Goal: Task Accomplishment & Management: Complete application form

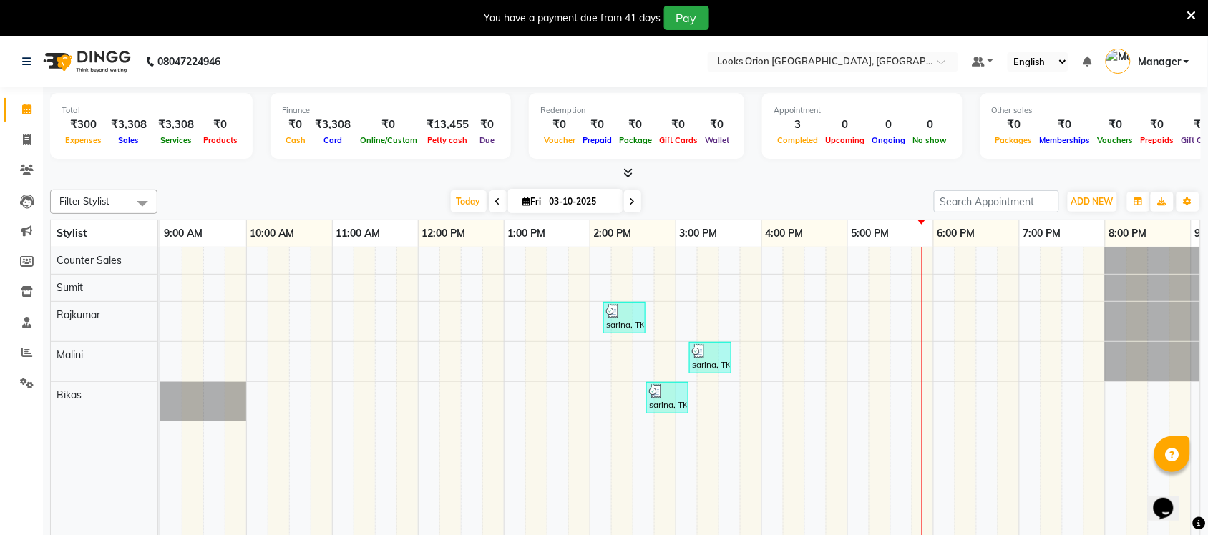
click at [219, 181] on div "Total ₹300 Expenses ₹3,308 Sales ₹3,308 Services ₹0 Products Finance ₹0 Cash ₹3…" at bounding box center [625, 323] width 1165 height 473
click at [29, 138] on icon at bounding box center [27, 139] width 8 height 11
select select "service"
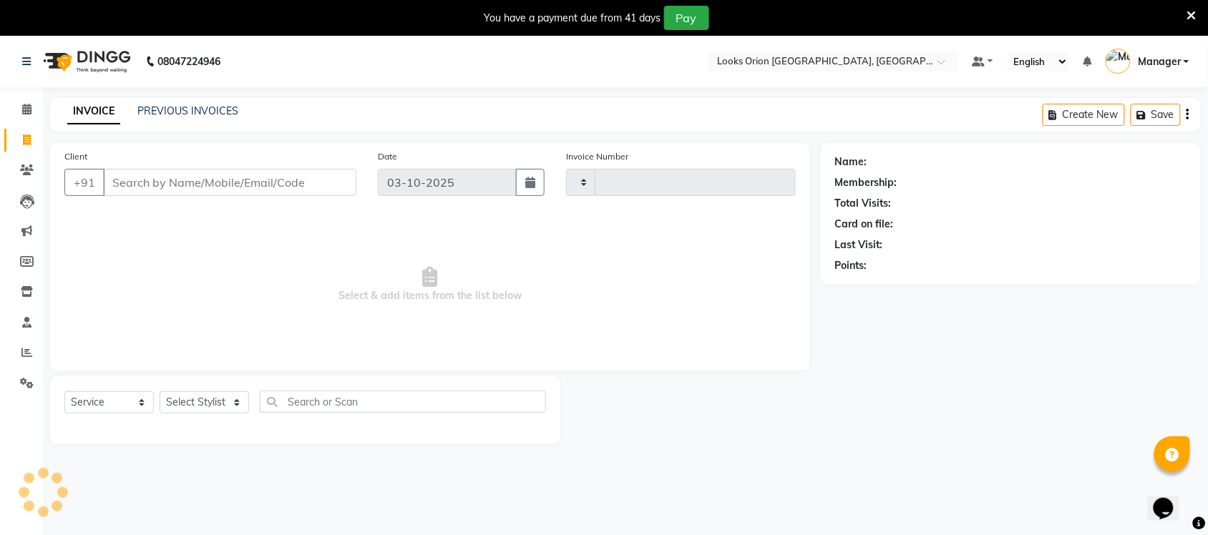
type input "0914"
select select "8943"
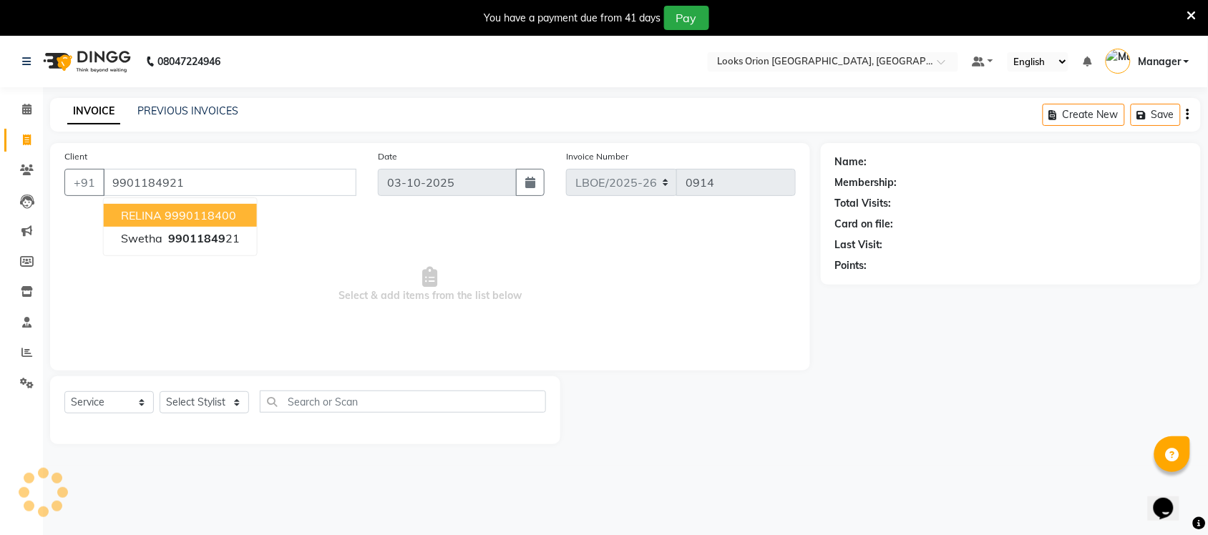
type input "9901184921"
select select "1: Object"
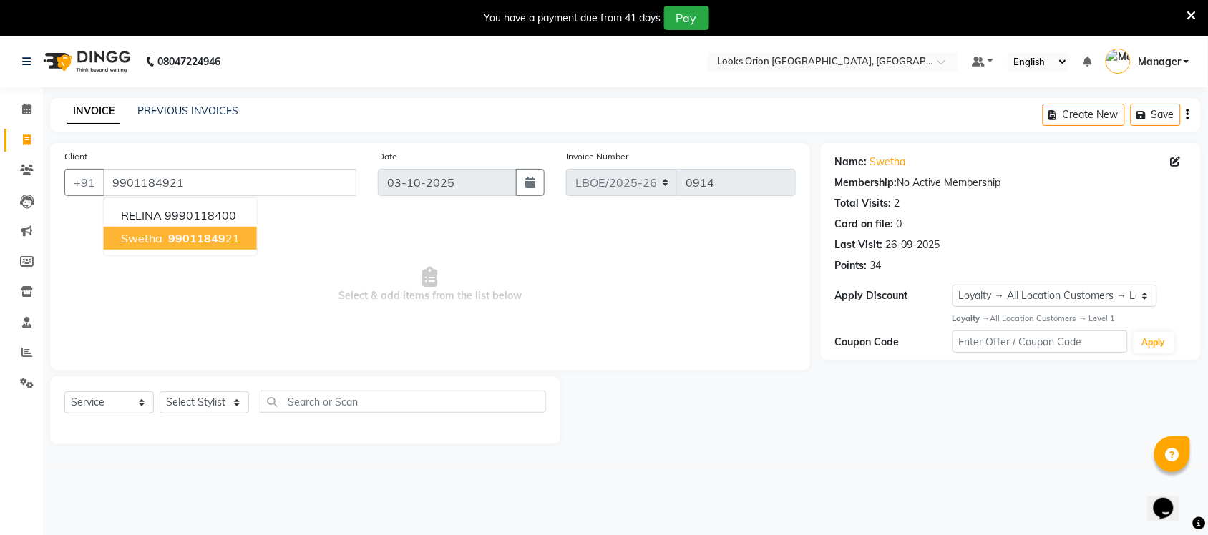
click at [212, 237] on span "99011849" at bounding box center [196, 238] width 57 height 14
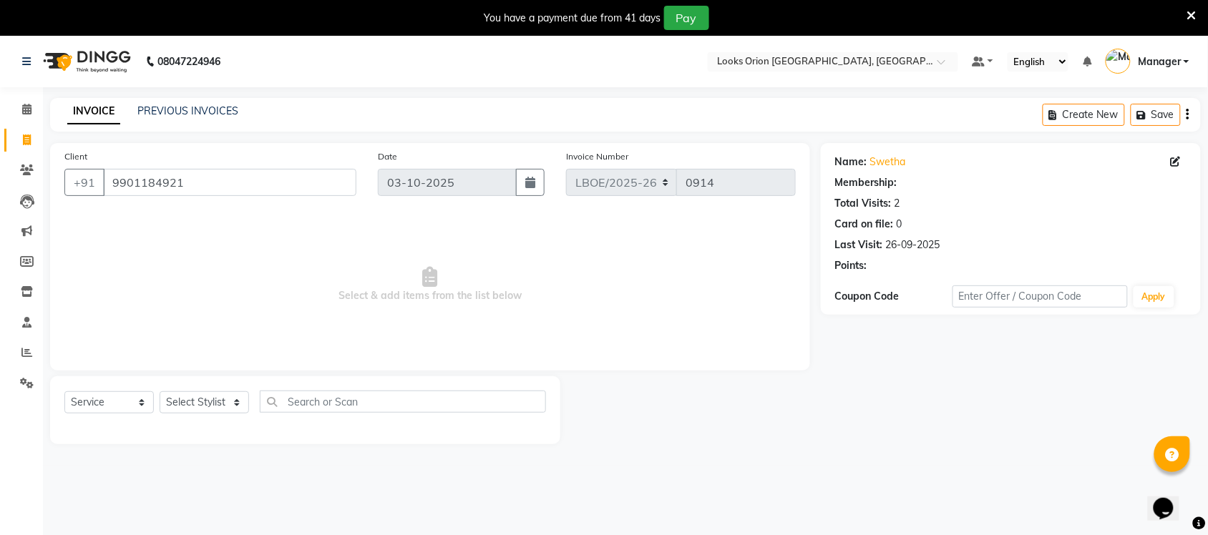
select select "1: Object"
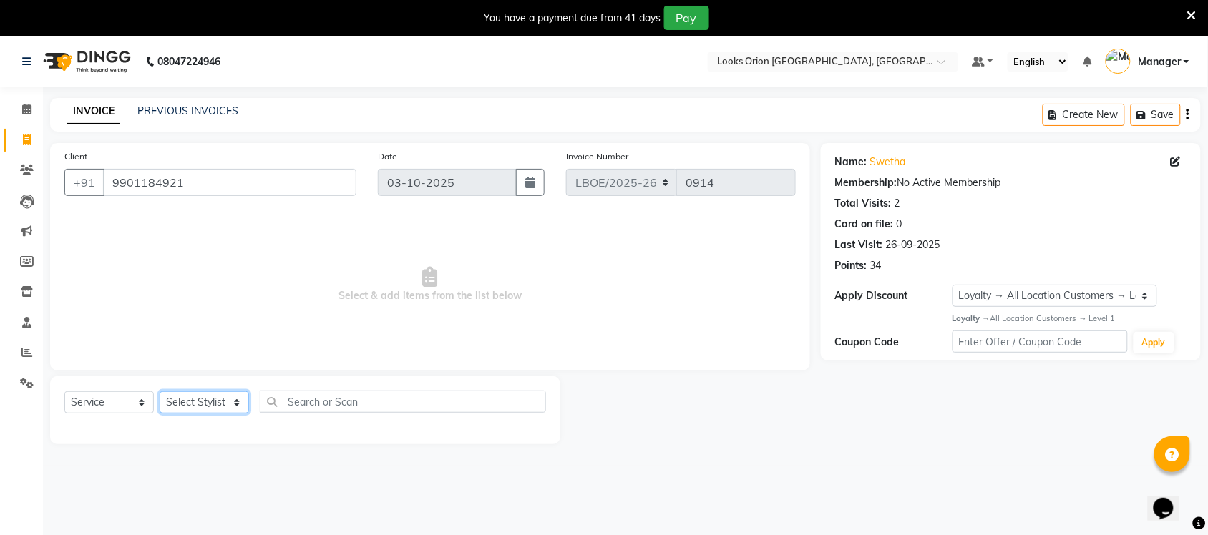
click at [238, 403] on select "Select Stylist Bikas Counter Sales Malini Manager [PERSON_NAME]" at bounding box center [204, 402] width 89 height 22
select select "90479"
click at [160, 391] on select "Select Stylist Bikas Counter Sales Malini Manager [PERSON_NAME]" at bounding box center [204, 402] width 89 height 22
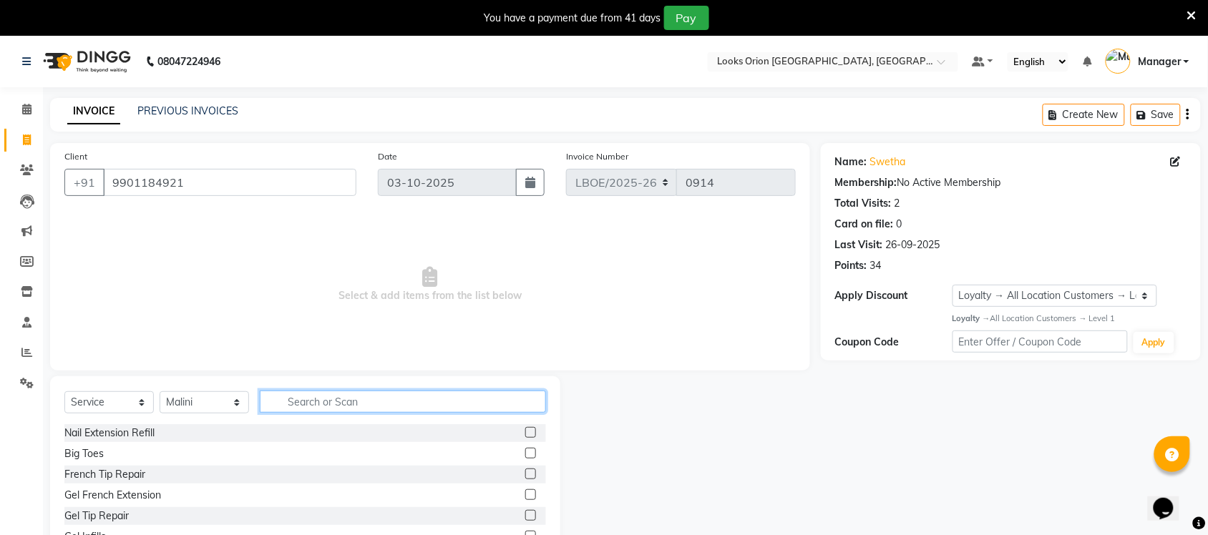
click at [336, 401] on input "text" at bounding box center [403, 402] width 286 height 22
type input "eye"
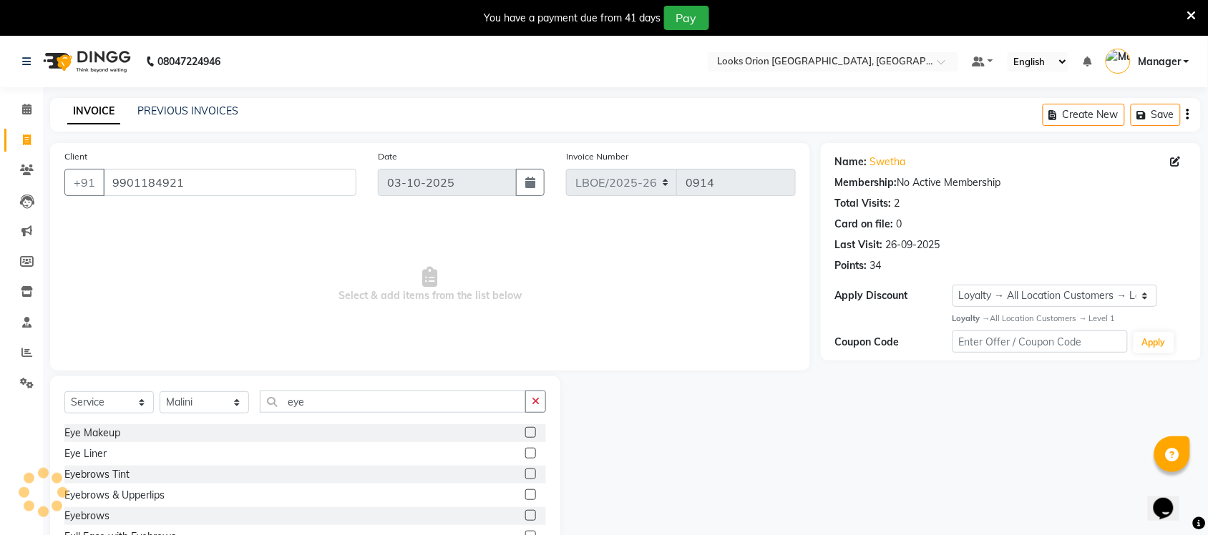
drag, startPoint x: 512, startPoint y: 492, endPoint x: 460, endPoint y: 399, distance: 106.7
click at [525, 494] on label at bounding box center [530, 494] width 11 height 11
click at [525, 494] on input "checkbox" at bounding box center [529, 495] width 9 height 9
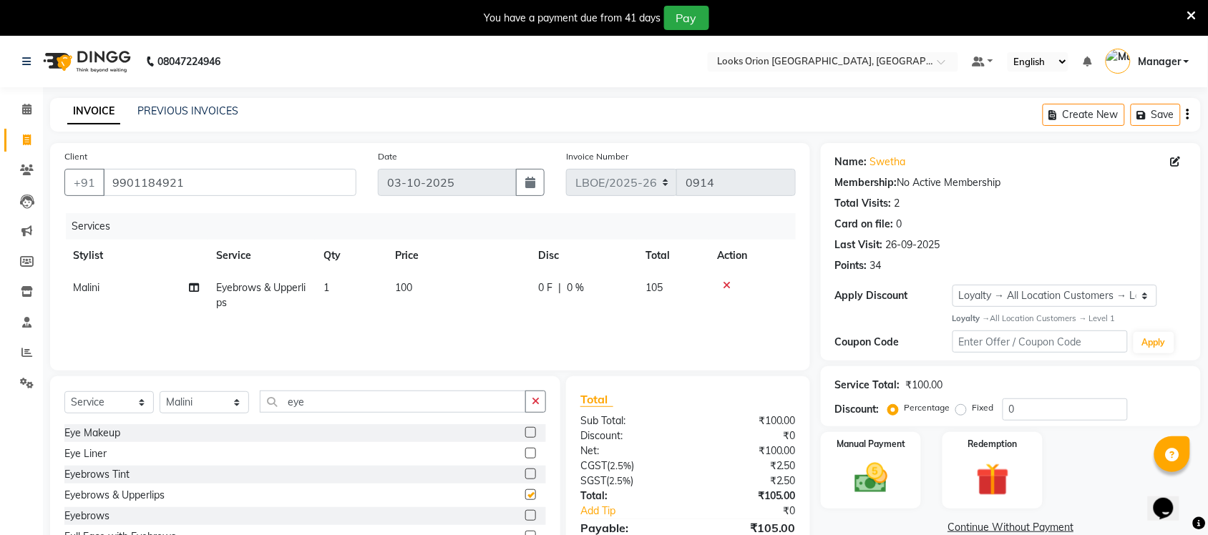
checkbox input "false"
click at [423, 287] on td "100" at bounding box center [457, 295] width 143 height 47
select select "90479"
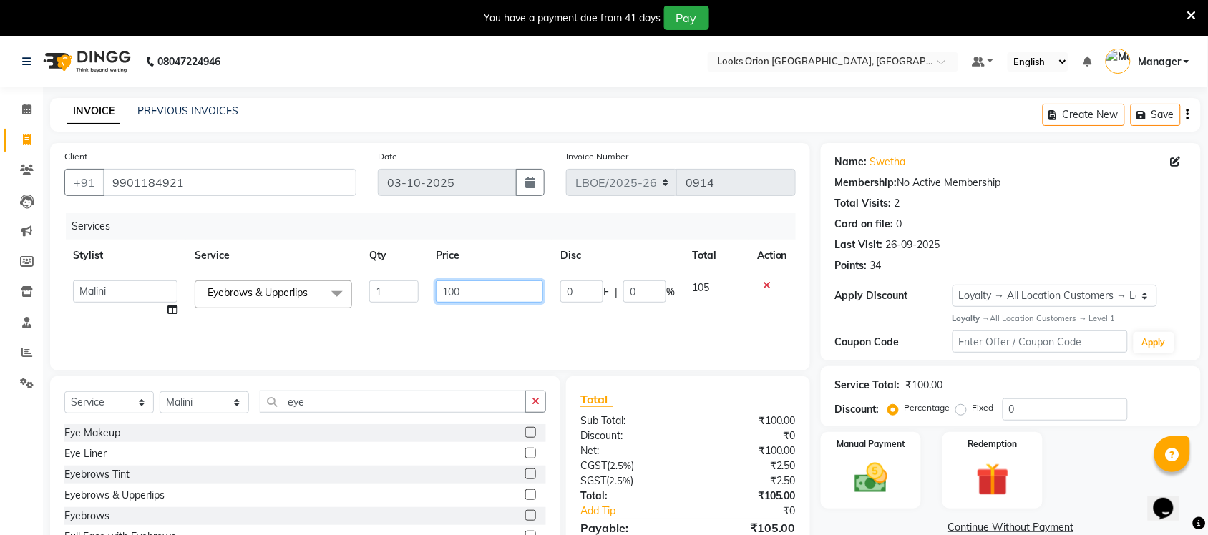
click at [486, 295] on input "100" at bounding box center [489, 291] width 107 height 22
type input "170"
click at [557, 323] on div "Services Stylist Service Qty Price Disc Total Action Bikas Counter Sales Malini…" at bounding box center [429, 284] width 731 height 143
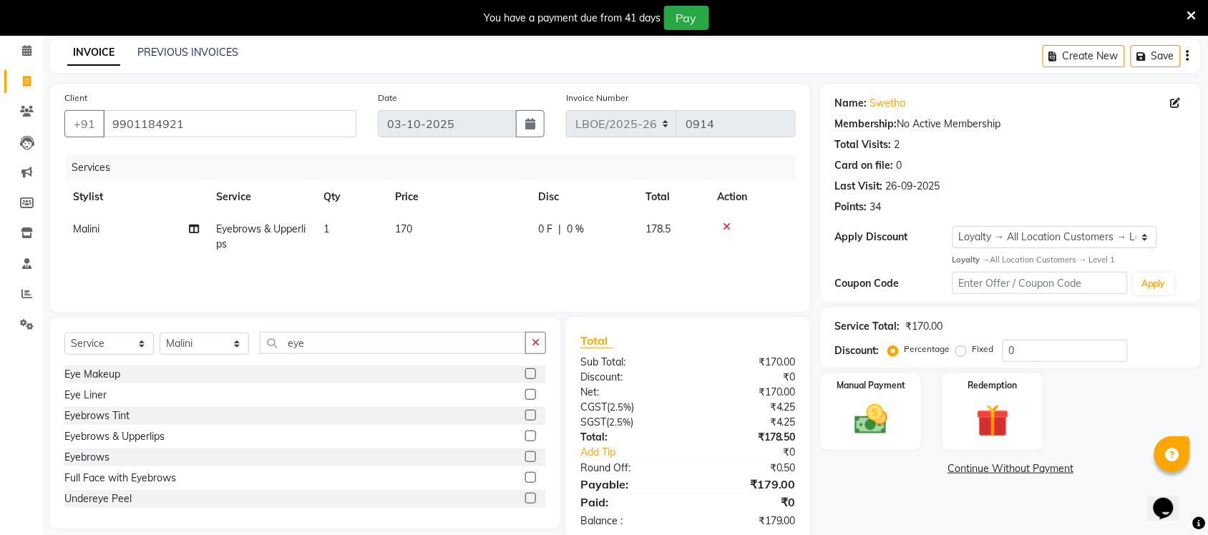
scroll to position [87, 0]
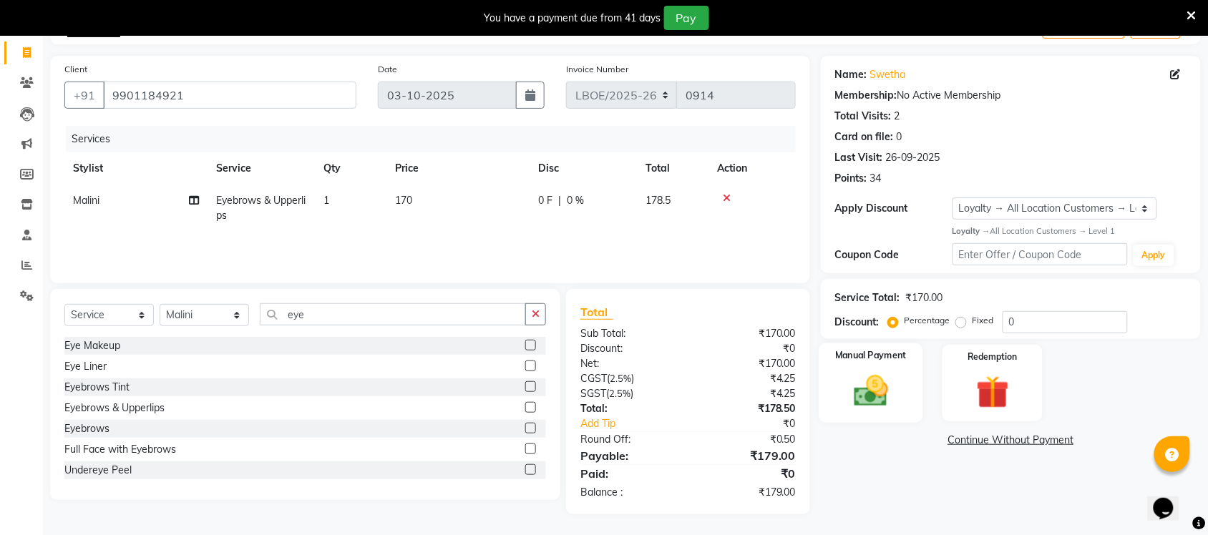
click at [851, 388] on img at bounding box center [871, 390] width 56 height 39
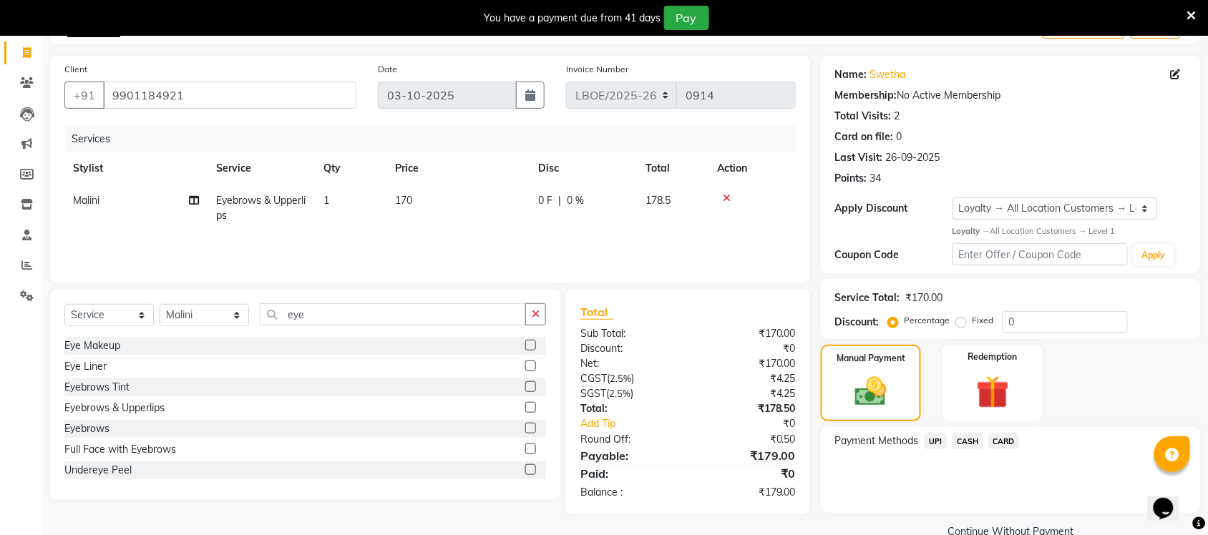
click at [938, 444] on span "UPI" at bounding box center [935, 441] width 22 height 16
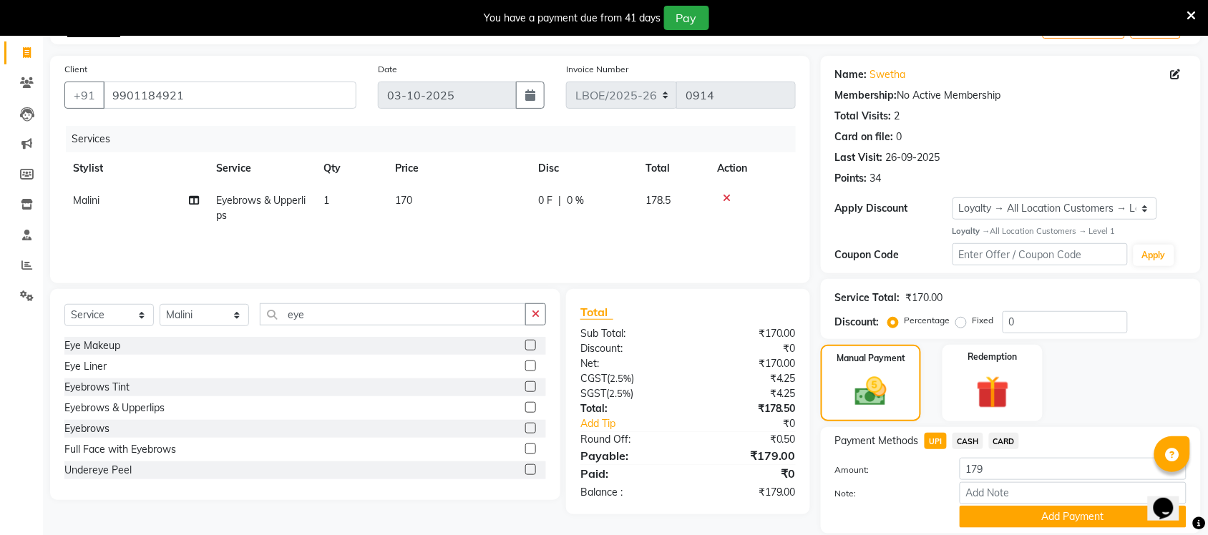
scroll to position [136, 0]
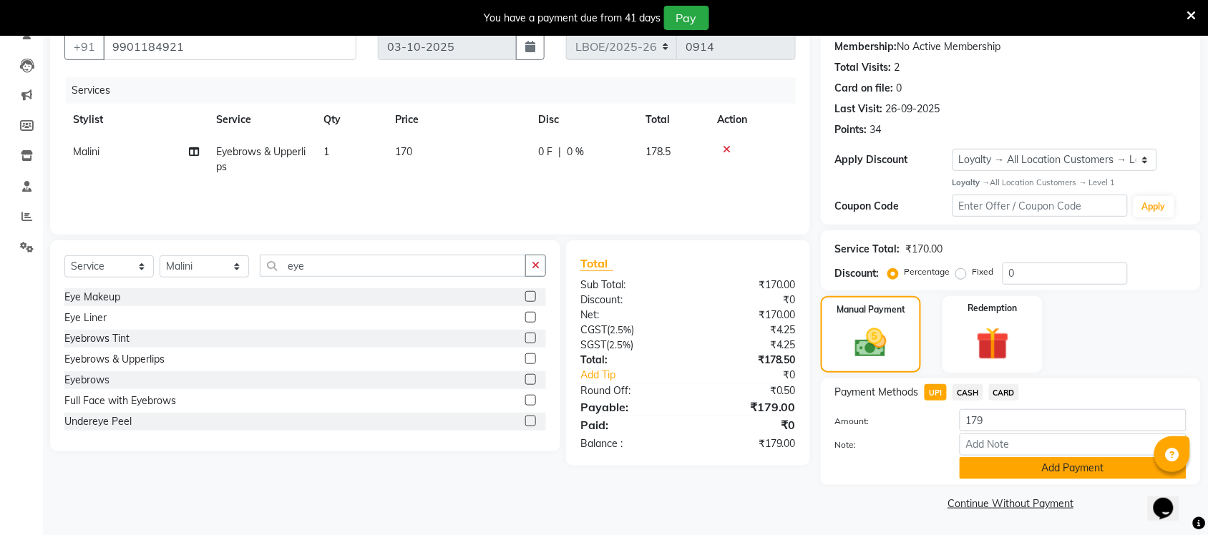
click at [1084, 470] on button "Add Payment" at bounding box center [1072, 468] width 227 height 22
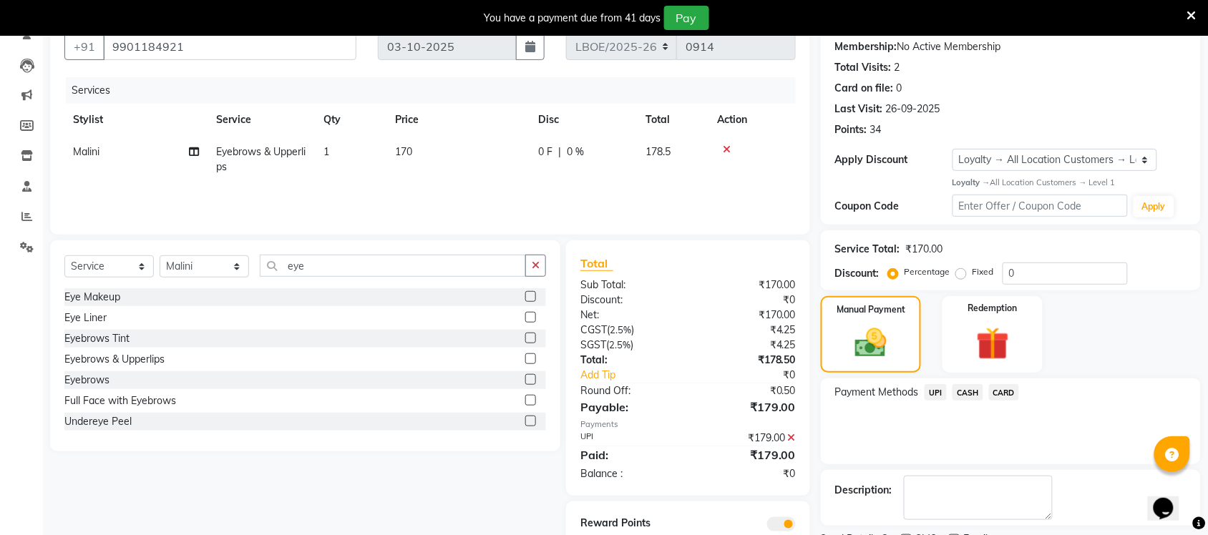
scroll to position [197, 0]
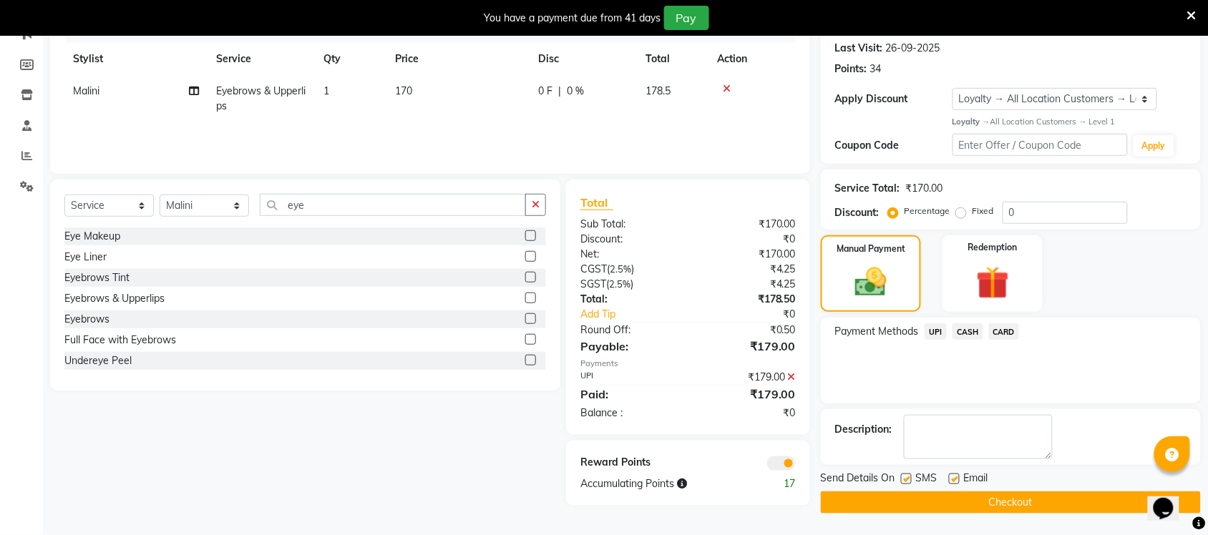
click at [917, 501] on button "Checkout" at bounding box center [1011, 502] width 380 height 22
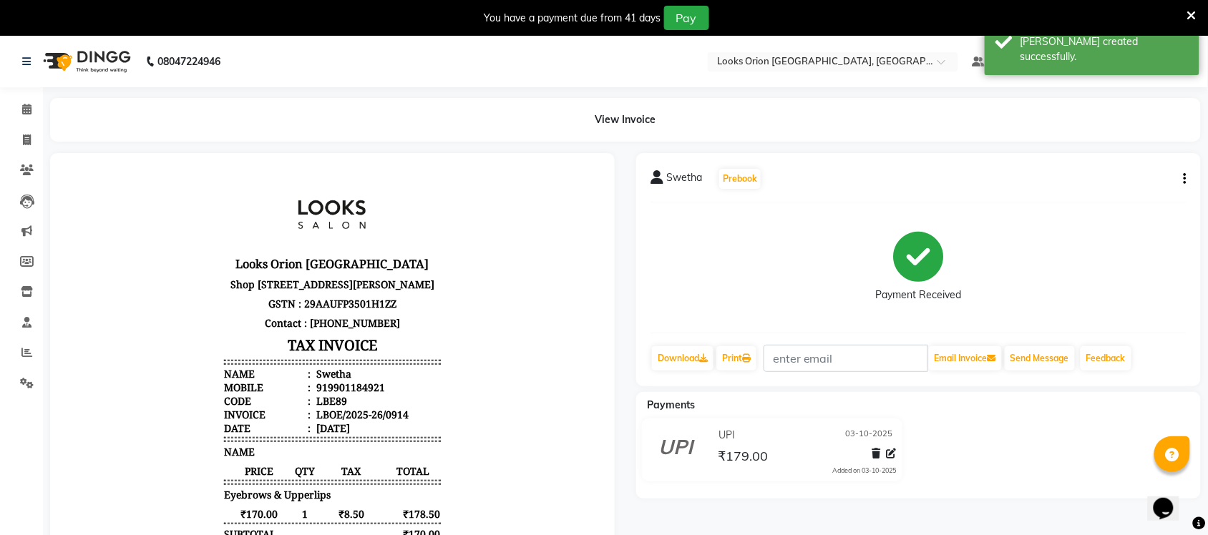
scroll to position [36, 0]
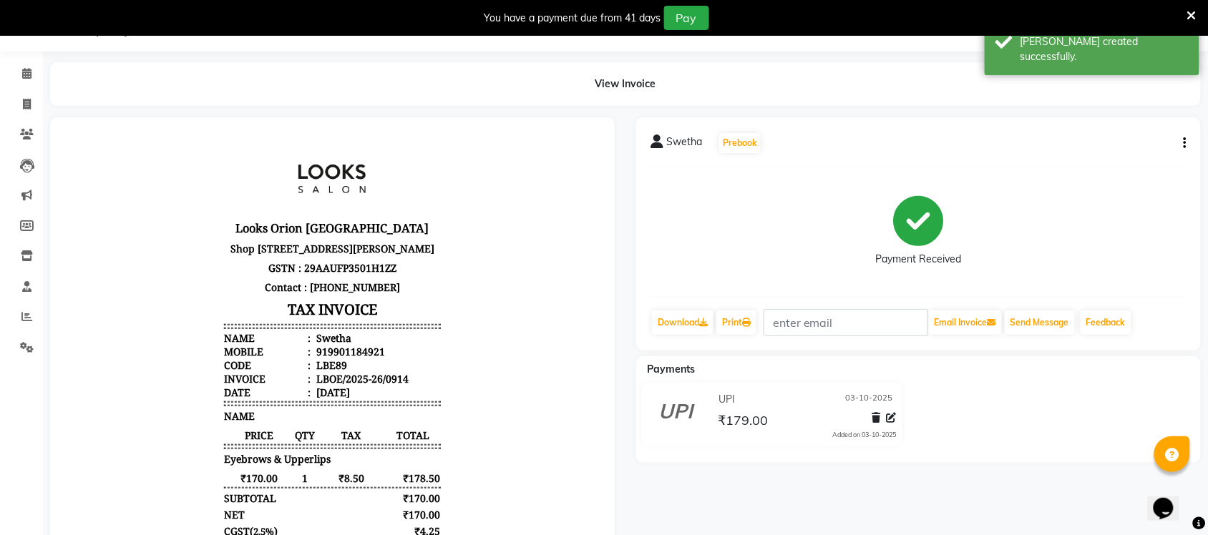
select select "service"
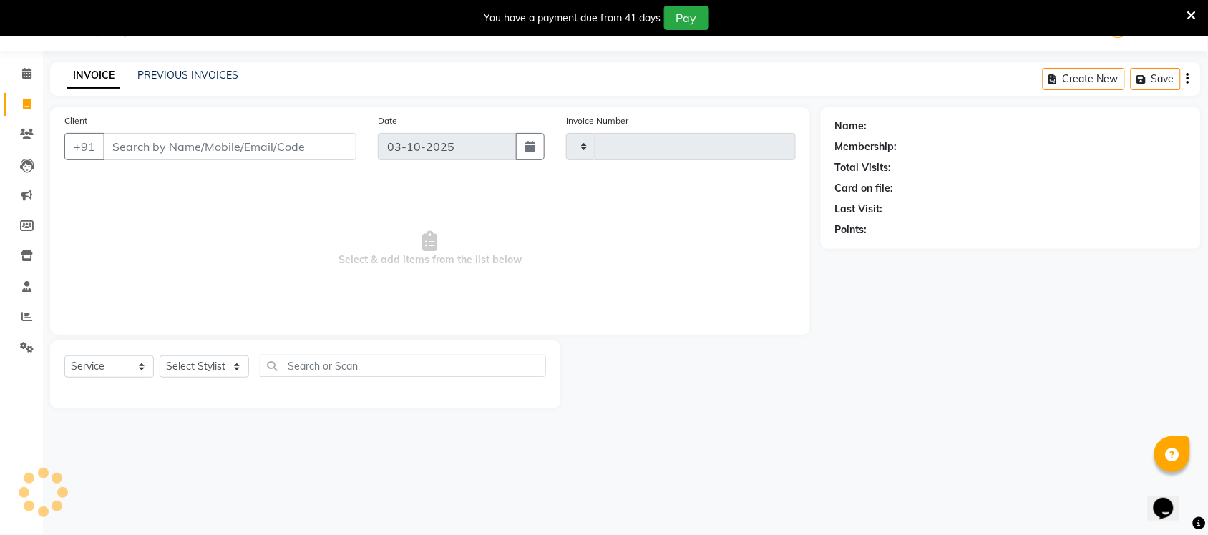
type input "0915"
select select "8943"
